Goal: Information Seeking & Learning: Learn about a topic

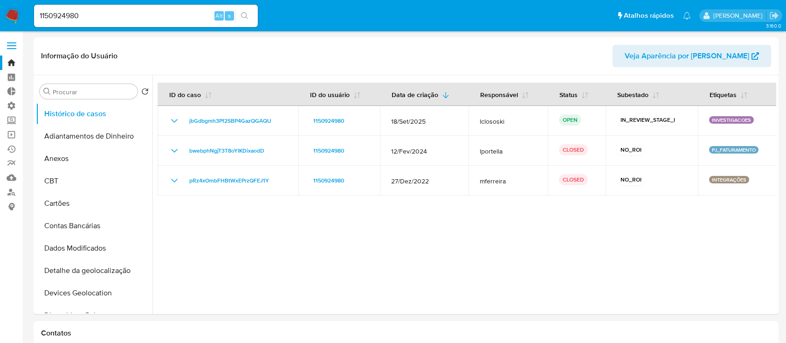
select select "100"
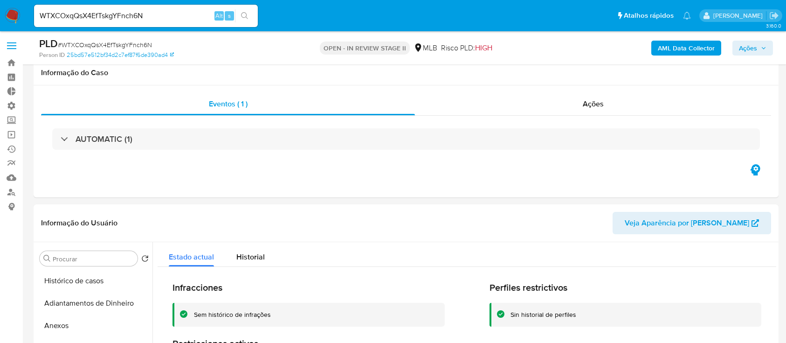
select select "10"
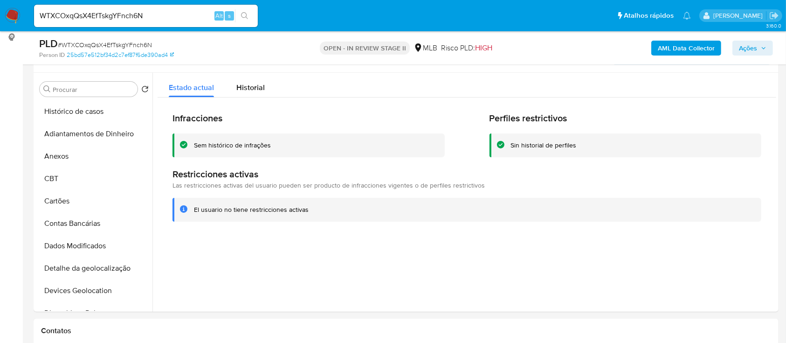
scroll to position [439, 0]
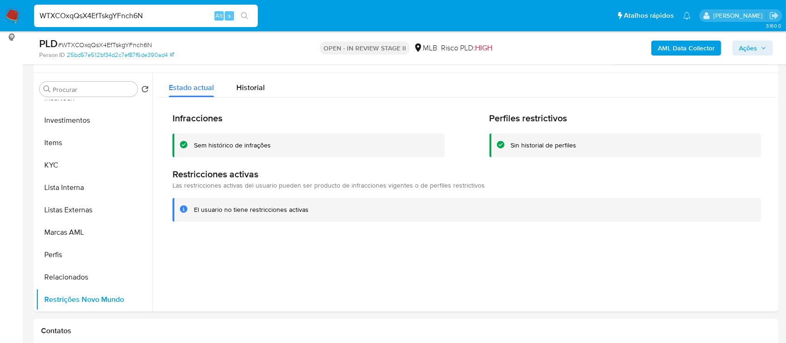
drag, startPoint x: 152, startPoint y: 16, endPoint x: 29, endPoint y: -10, distance: 125.9
paste input "1003740139"
type input "1003740139"
click at [246, 17] on icon "search-icon" at bounding box center [244, 15] width 7 height 7
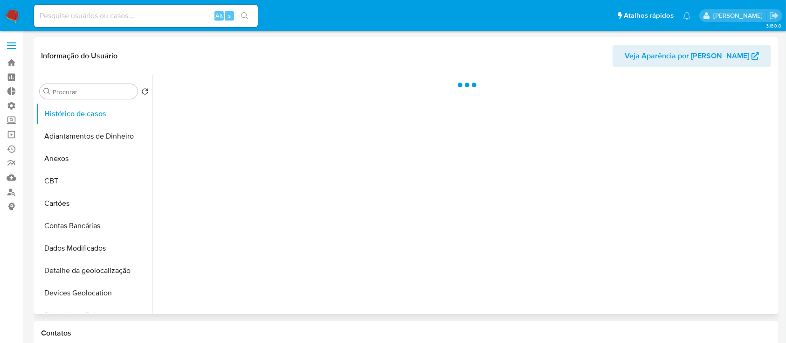
select select "10"
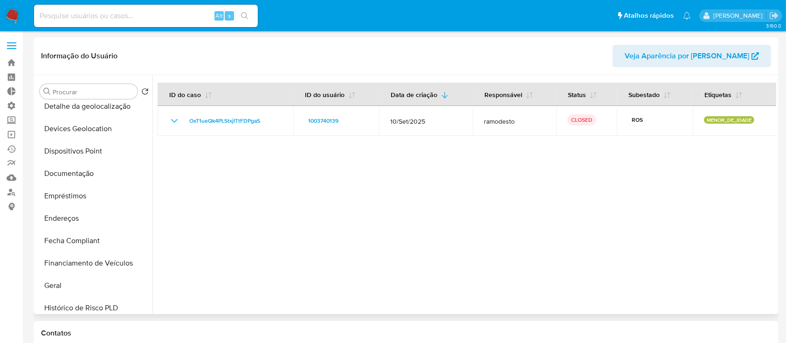
scroll to position [161, 0]
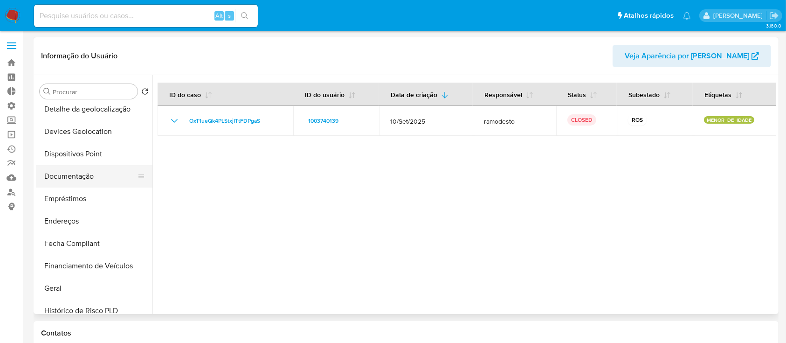
click at [77, 173] on button "Documentação" at bounding box center [90, 176] width 109 height 22
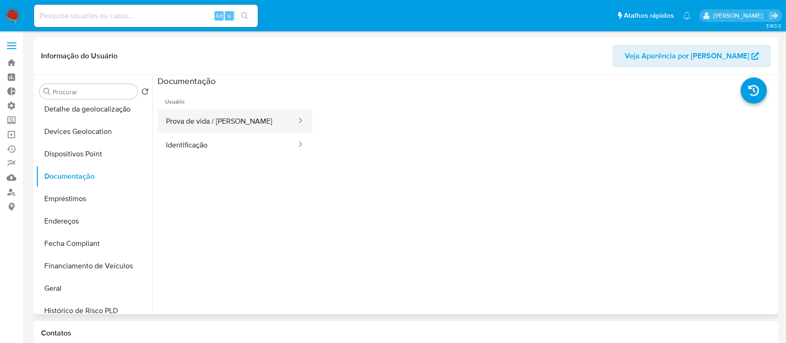
click at [245, 128] on button "Prova de vida / Selfie" at bounding box center [228, 121] width 140 height 24
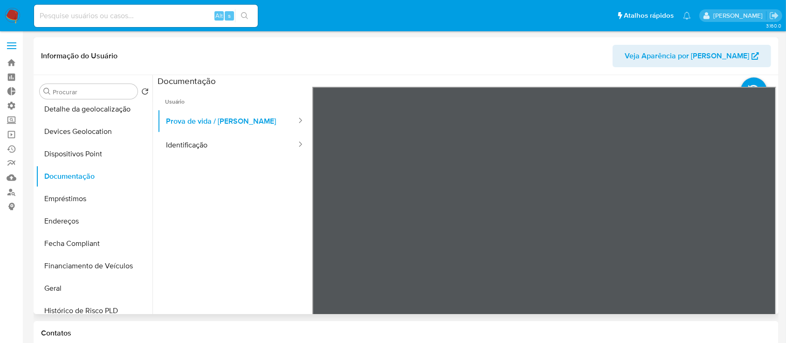
click at [769, 153] on div at bounding box center [545, 240] width 464 height 306
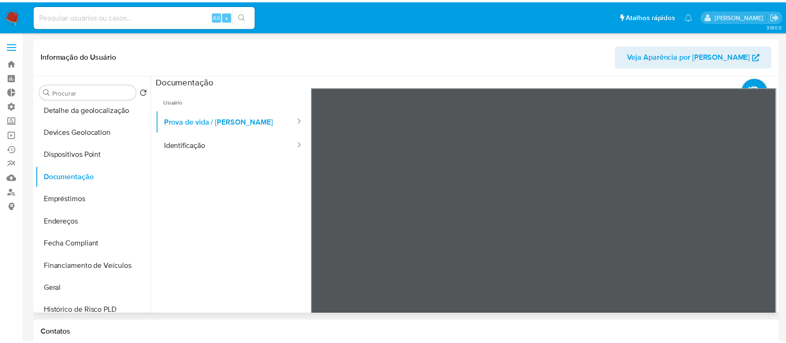
scroll to position [0, 0]
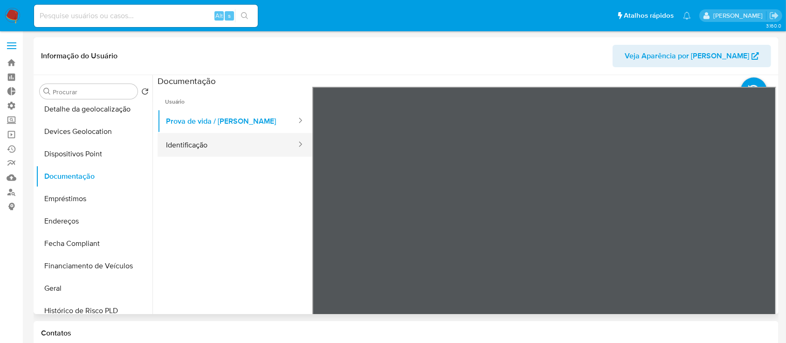
click at [233, 143] on button "Identificação" at bounding box center [228, 145] width 140 height 24
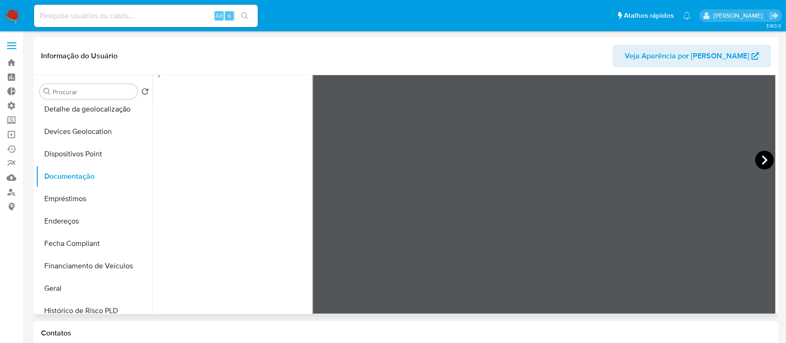
click at [763, 160] on icon at bounding box center [765, 159] width 6 height 9
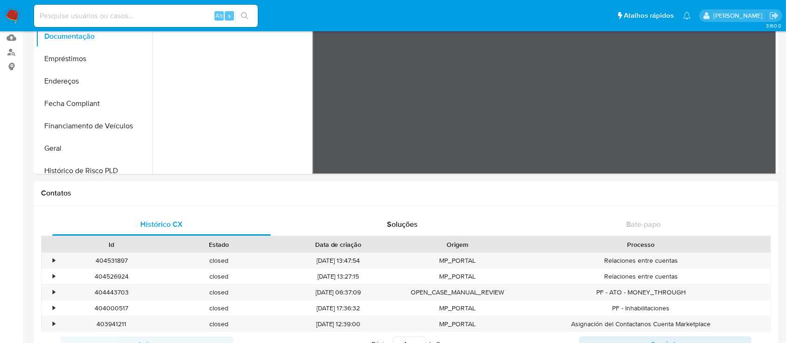
scroll to position [403, 0]
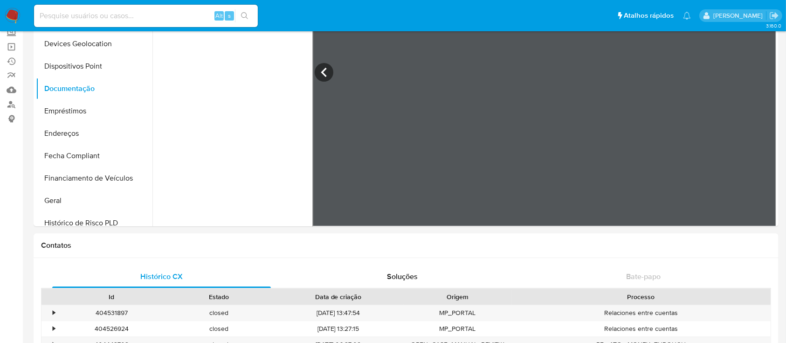
scroll to position [0, 0]
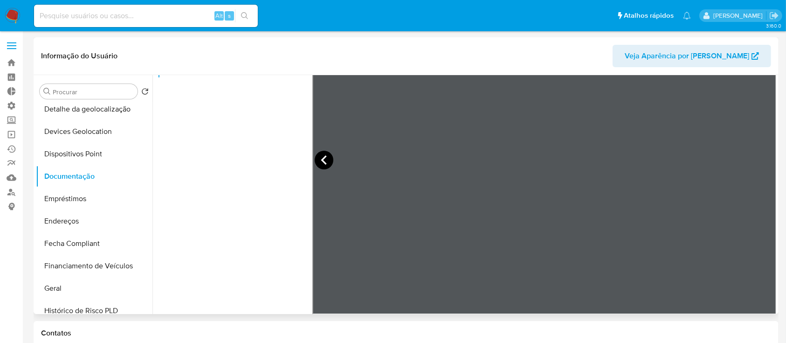
click at [321, 160] on icon at bounding box center [324, 159] width 6 height 9
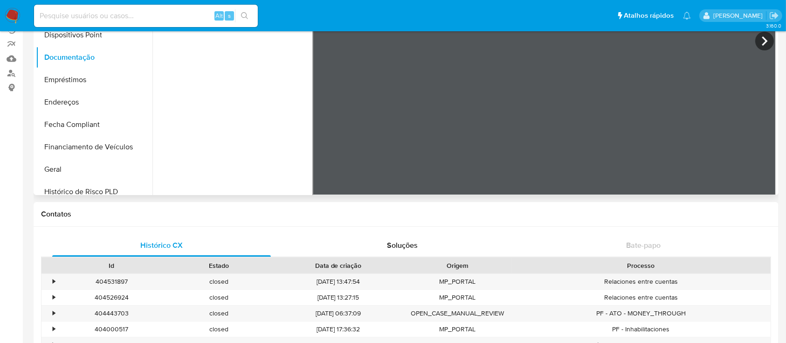
scroll to position [100, 0]
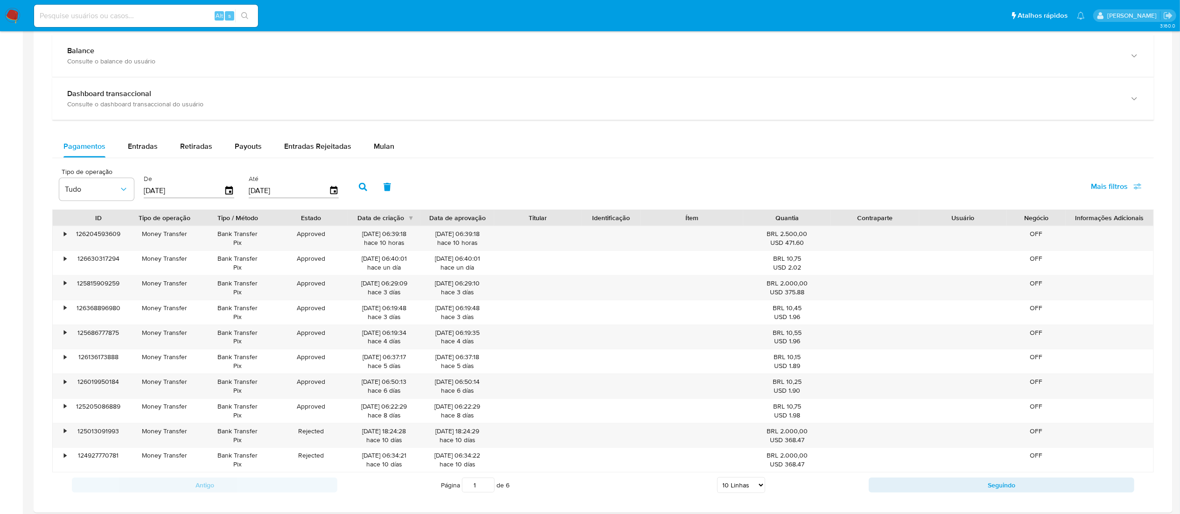
scroll to position [527, 0]
click at [130, 147] on span "Entradas" at bounding box center [143, 144] width 30 height 11
select select "10"
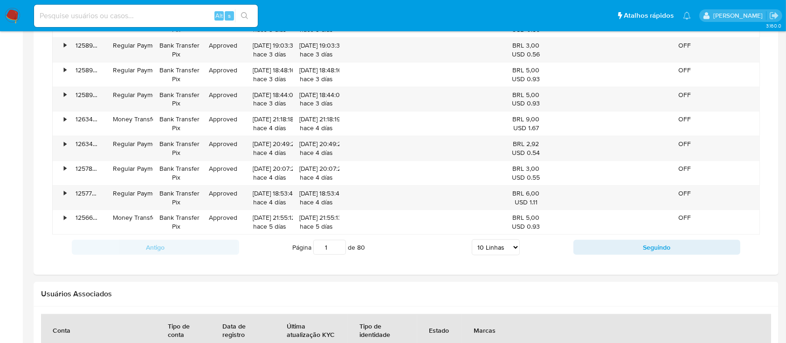
scroll to position [772, 0]
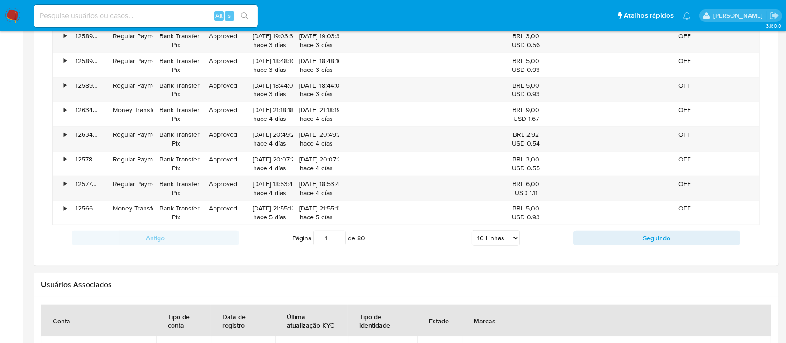
click at [512, 237] on select "5 Linhas 10 Linhas 20 Linhas 25 Linhas 50 Linhas 100 Linhas" at bounding box center [496, 238] width 48 height 16
select select "100"
click at [472, 230] on select "5 Linhas 10 Linhas 20 Linhas 25 Linhas 50 Linhas 100 Linhas" at bounding box center [496, 238] width 48 height 16
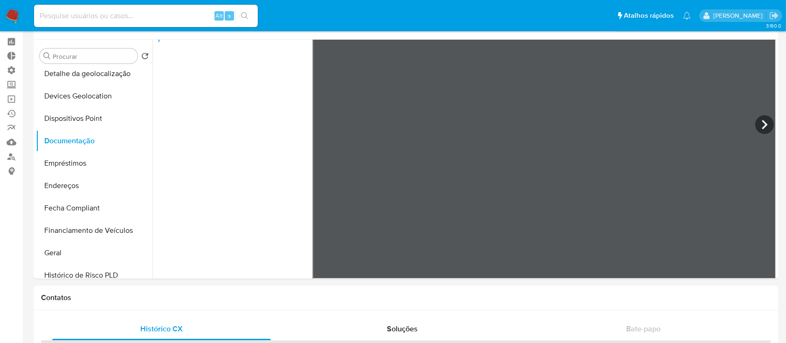
scroll to position [0, 0]
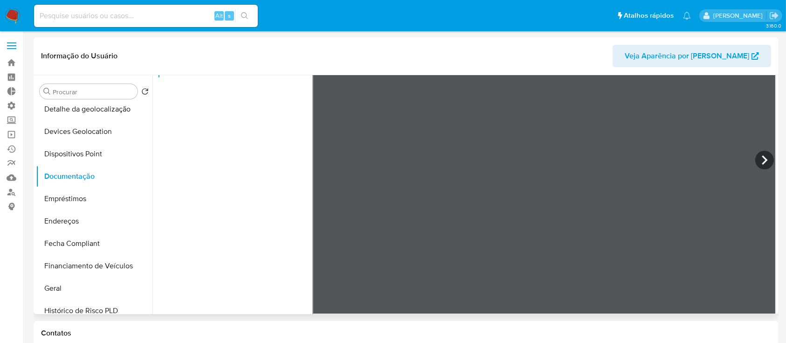
click at [682, 59] on span "Veja Aparência por Pessoa" at bounding box center [687, 56] width 125 height 22
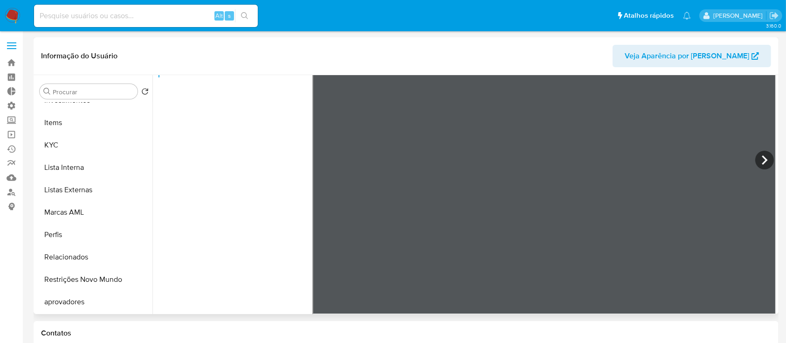
scroll to position [411, 0]
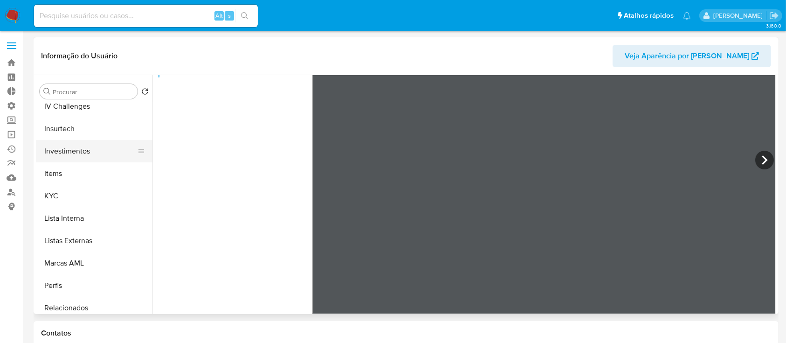
click at [71, 148] on button "Investimentos" at bounding box center [90, 151] width 109 height 22
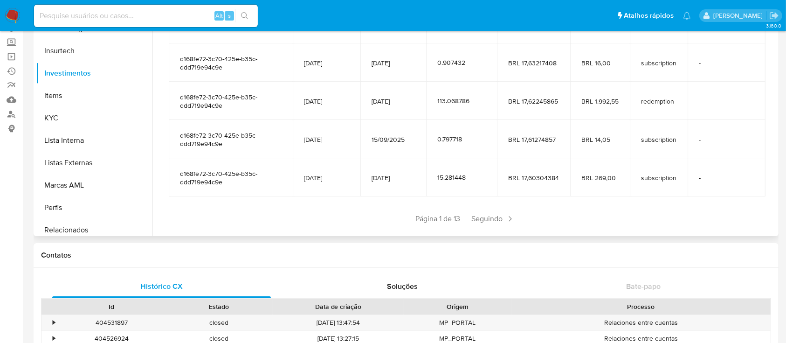
scroll to position [165, 0]
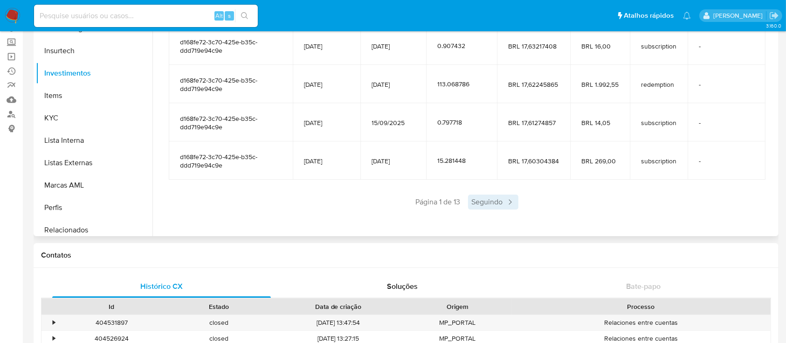
click at [501, 196] on span "Seguindo" at bounding box center [493, 202] width 50 height 15
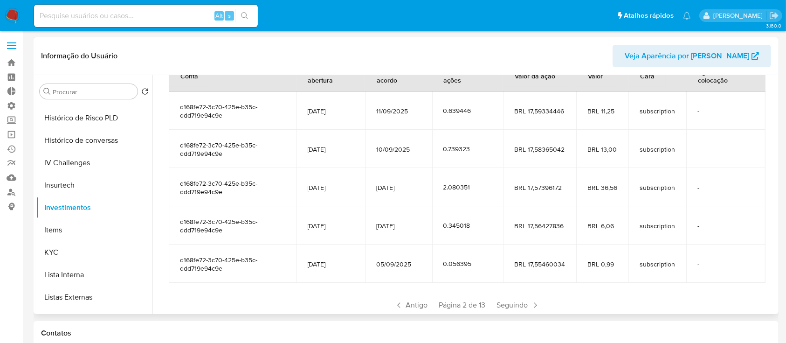
scroll to position [333, 0]
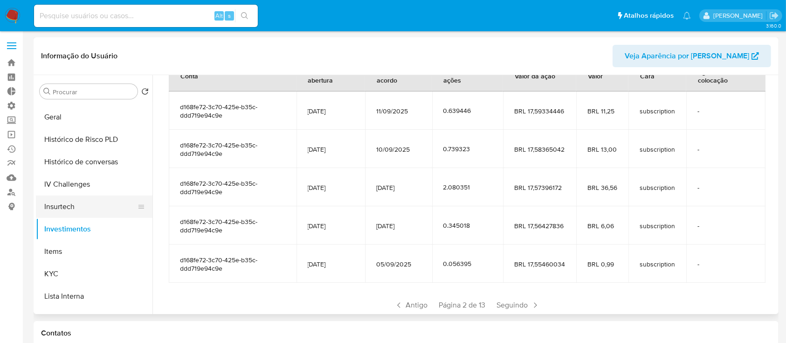
click at [86, 210] on button "Insurtech" at bounding box center [90, 206] width 109 height 22
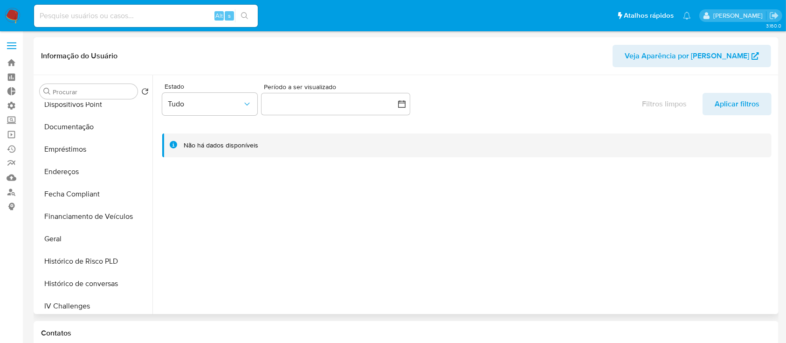
scroll to position [197, 0]
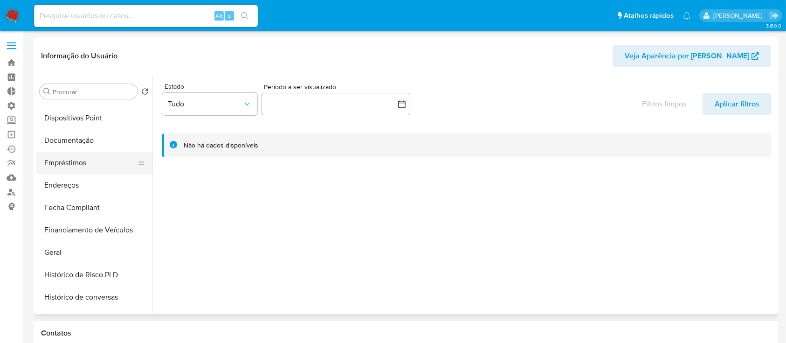
click at [81, 158] on button "Empréstimos" at bounding box center [90, 163] width 109 height 22
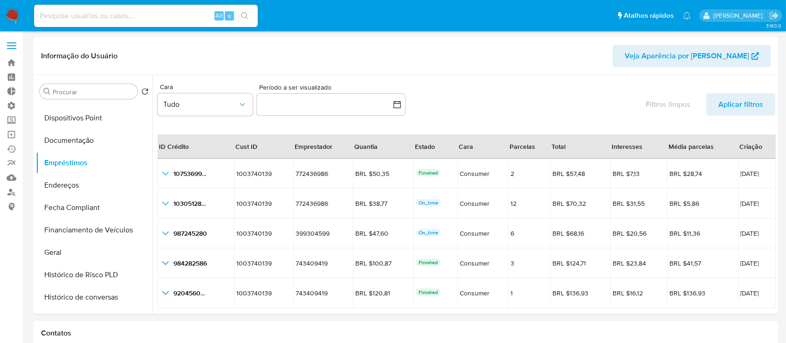
click at [149, 13] on input at bounding box center [146, 16] width 224 height 12
paste input "H7TiMUsZANXnKJJ8BJ82jM0d"
type input "H7TiMUsZANXnKJJ8BJ82jM0d"
click at [247, 17] on icon "search-icon" at bounding box center [244, 15] width 7 height 7
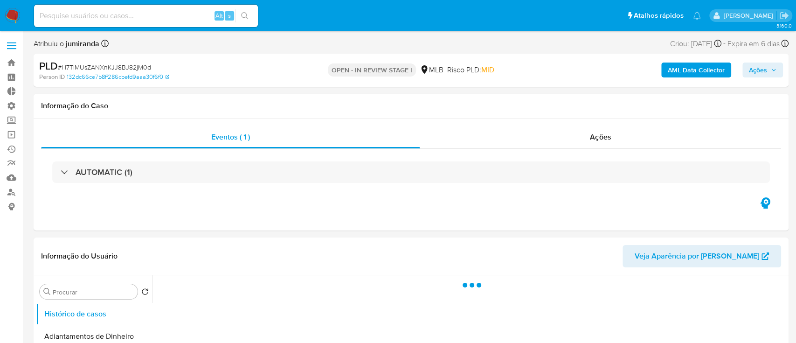
select select "10"
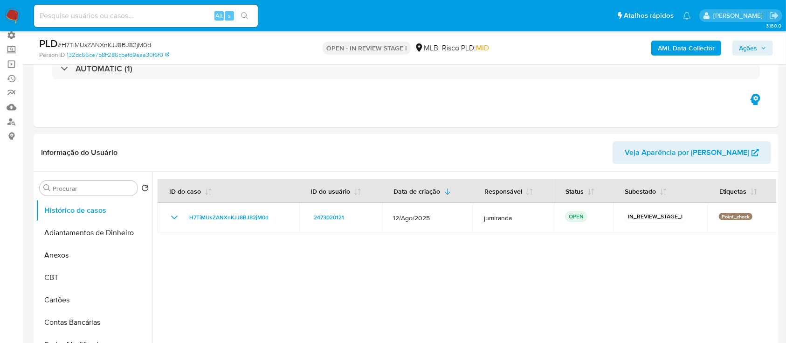
scroll to position [74, 0]
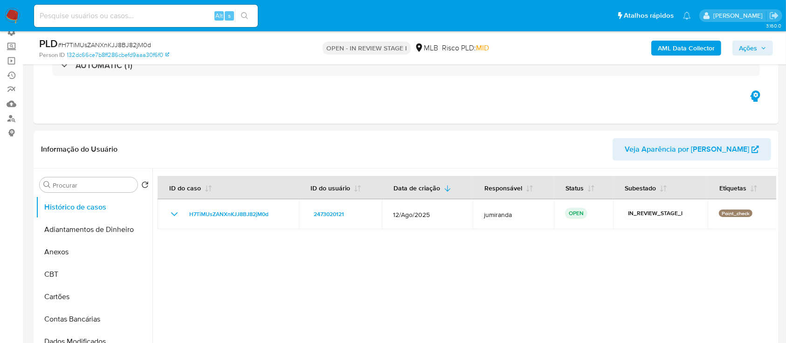
click at [127, 43] on span "# H7TiMUsZANXnKJJ8BJ82jM0d" at bounding box center [104, 44] width 93 height 9
copy span "H7TiMUsZANXnKJJ8BJ82jM0d"
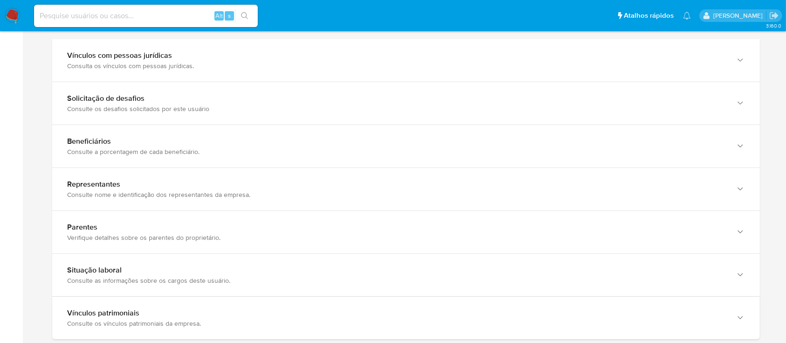
scroll to position [523, 0]
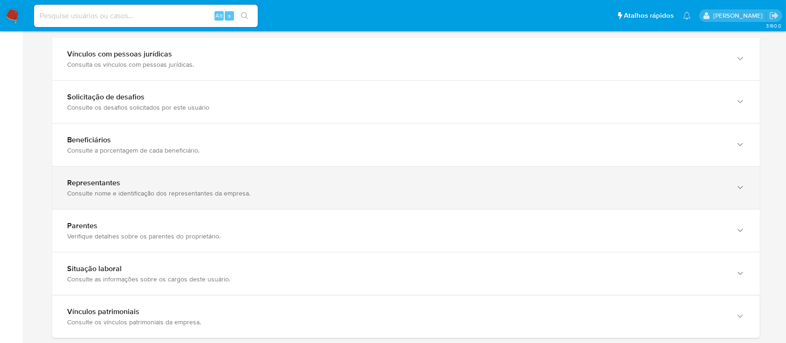
click at [504, 190] on div "Consulte nome e identificação dos representantes da empresa." at bounding box center [397, 193] width 660 height 8
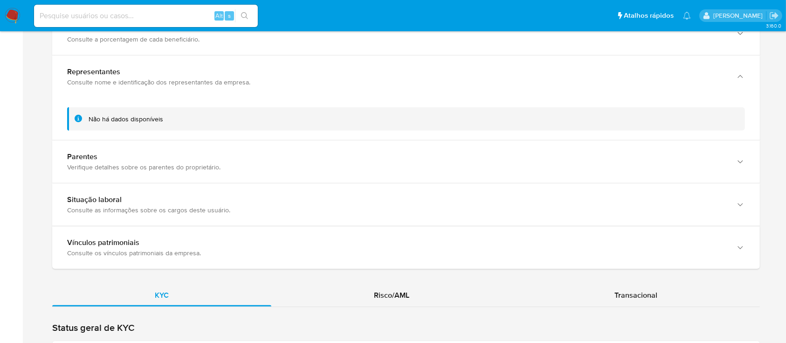
scroll to position [639, 0]
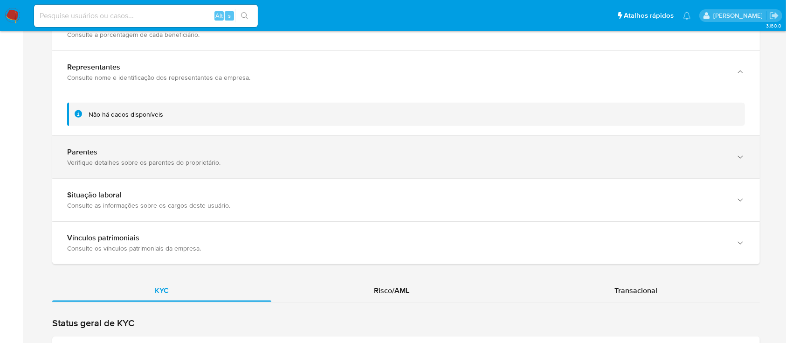
click at [612, 147] on div "Parentes" at bounding box center [397, 151] width 660 height 9
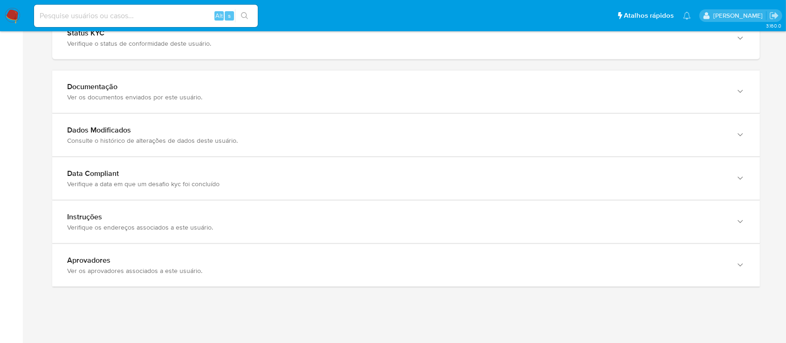
scroll to position [1005, 0]
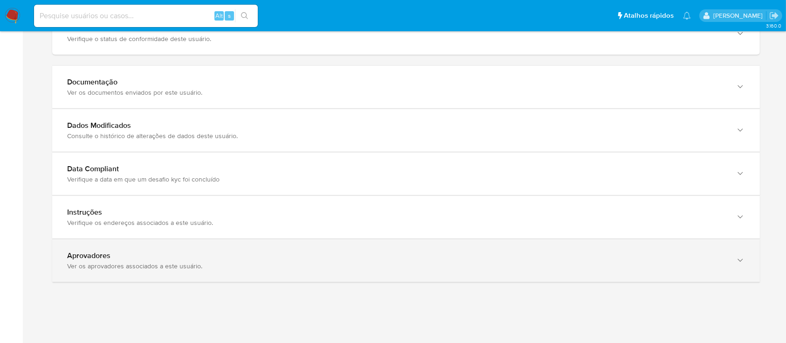
click at [630, 271] on div "Aprovadores Ver os aprovadores associados a este usuário." at bounding box center [406, 260] width 708 height 42
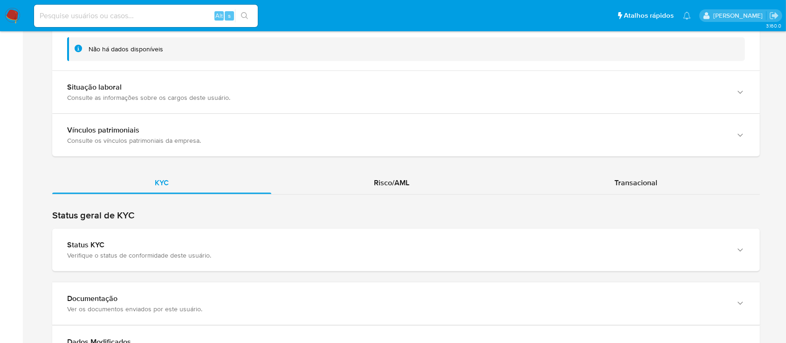
scroll to position [795, 0]
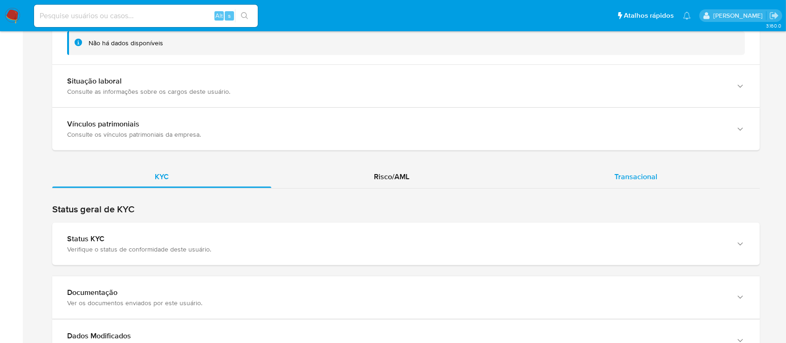
click at [636, 181] on span "Transacional" at bounding box center [636, 176] width 43 height 11
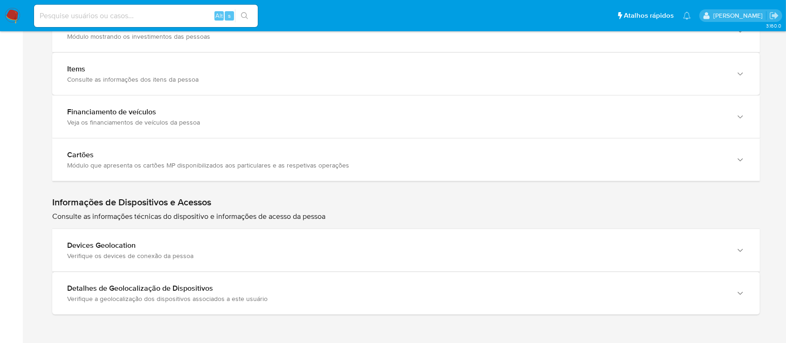
scroll to position [1398, 0]
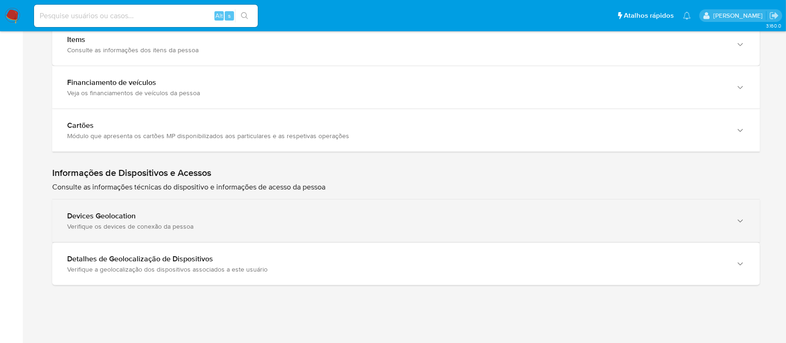
click at [732, 212] on div "Devices Geolocation Verifique os devices de conexão da pessoa" at bounding box center [406, 221] width 708 height 42
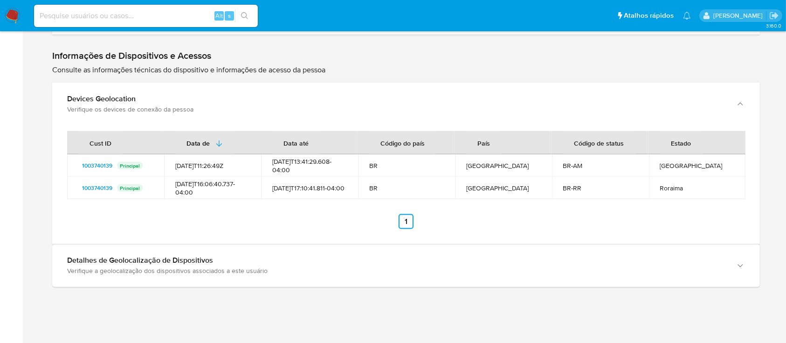
scroll to position [1520, 0]
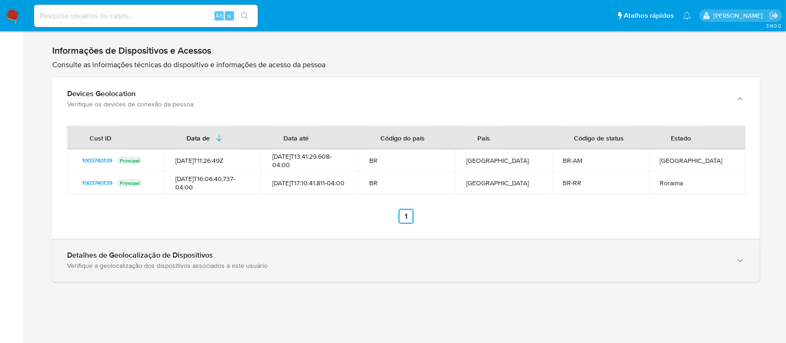
click at [740, 257] on icon "button" at bounding box center [740, 260] width 9 height 9
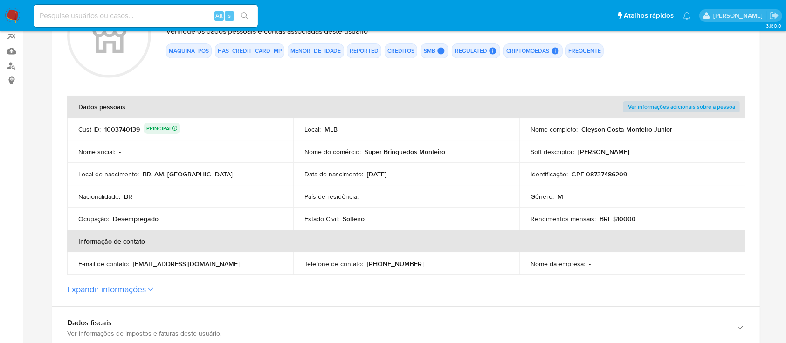
scroll to position [0, 0]
